Goal: Information Seeking & Learning: Learn about a topic

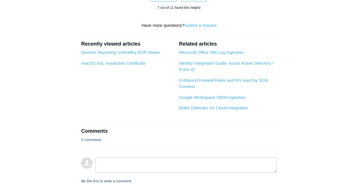
scroll to position [487, 0]
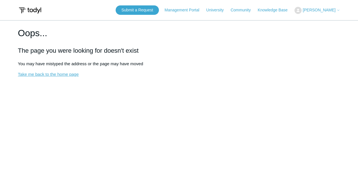
click at [68, 74] on link "Take me back to the home page" at bounding box center [48, 74] width 61 height 5
click at [40, 72] on link "Take me back to the home page" at bounding box center [48, 74] width 61 height 5
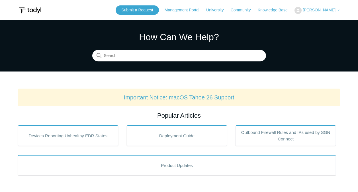
click at [185, 11] on link "Management Portal" at bounding box center [185, 10] width 40 height 6
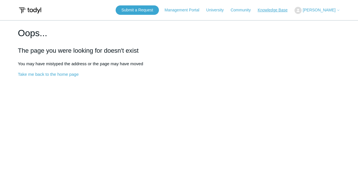
click at [276, 11] on link "Knowledge Base" at bounding box center [276, 10] width 36 height 6
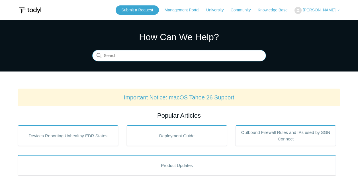
click at [162, 56] on input "Search" at bounding box center [179, 55] width 174 height 11
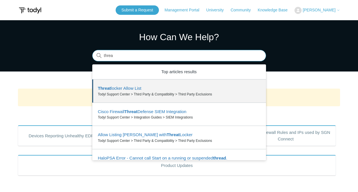
scroll to position [12, 0]
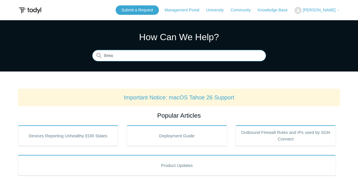
type input "threa"
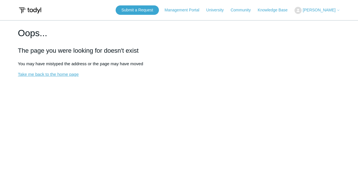
click at [62, 74] on link "Take me back to the home page" at bounding box center [48, 74] width 61 height 5
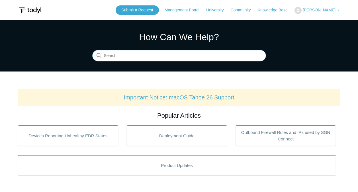
click at [147, 59] on input "Search" at bounding box center [179, 55] width 174 height 11
type input "threatlocker"
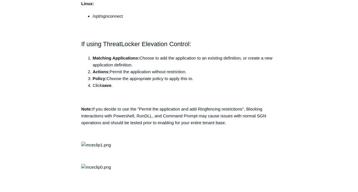
scroll to position [554, 0]
